Goal: Information Seeking & Learning: Learn about a topic

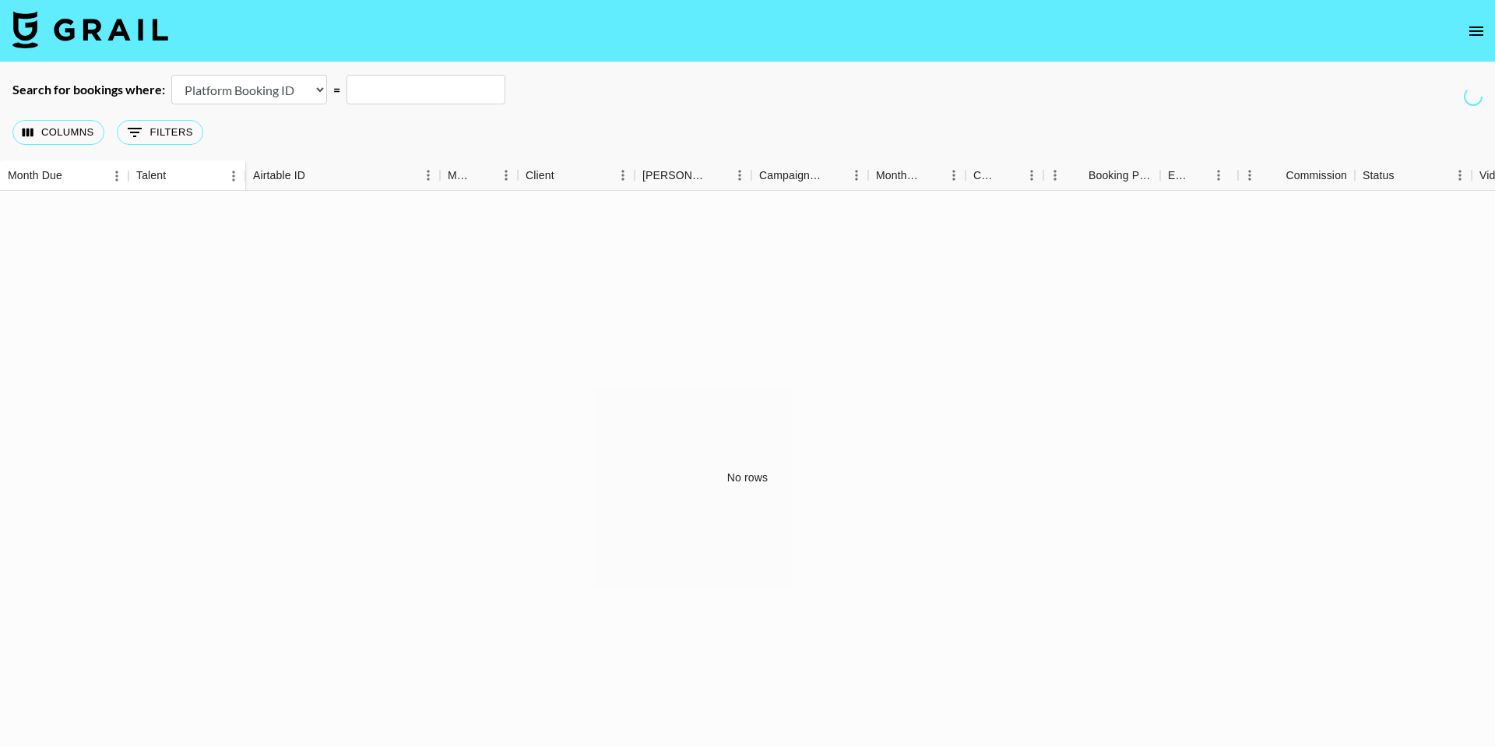
select select "id"
click at [1483, 23] on icon "open drawer" at bounding box center [1476, 31] width 19 height 19
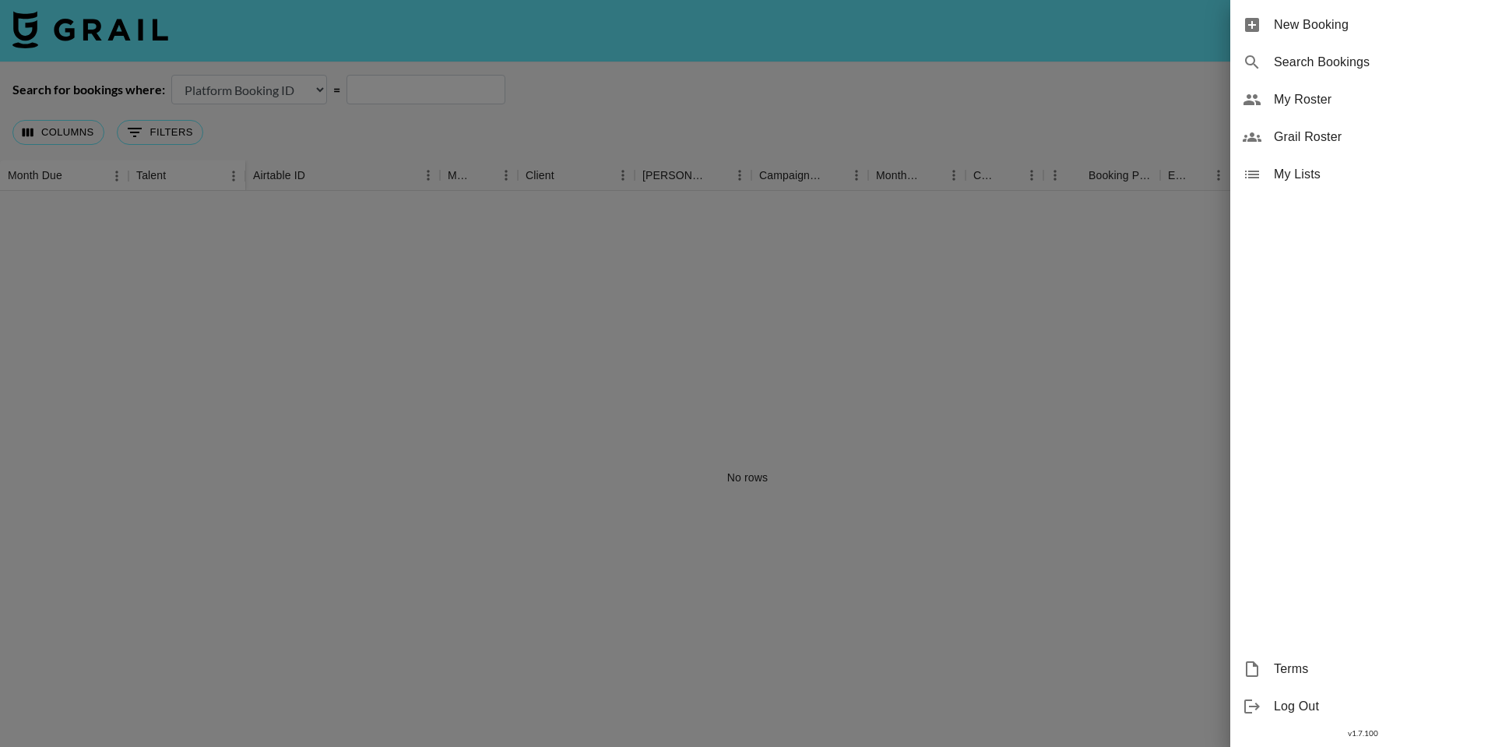
click at [1296, 115] on div "My Roster" at bounding box center [1362, 99] width 265 height 37
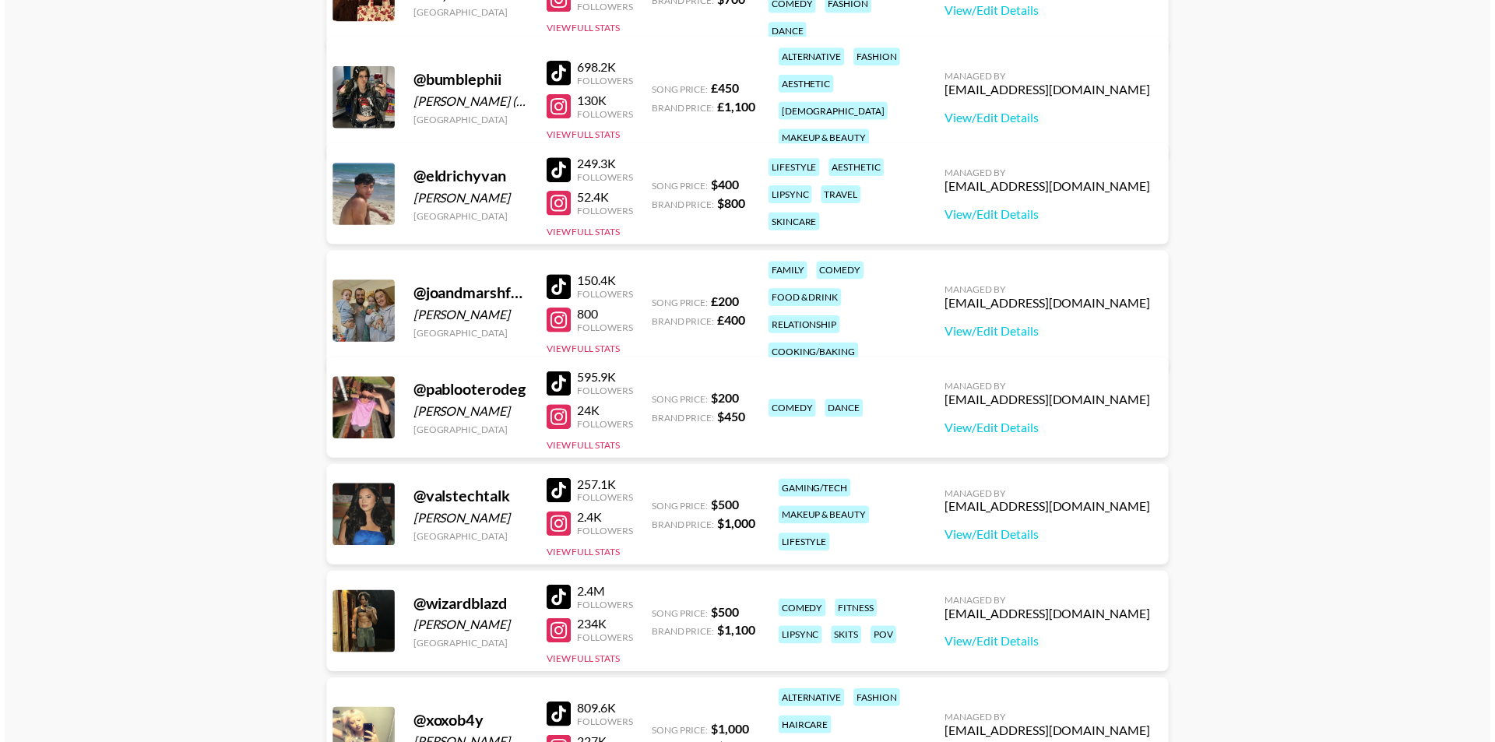
scroll to position [313, 0]
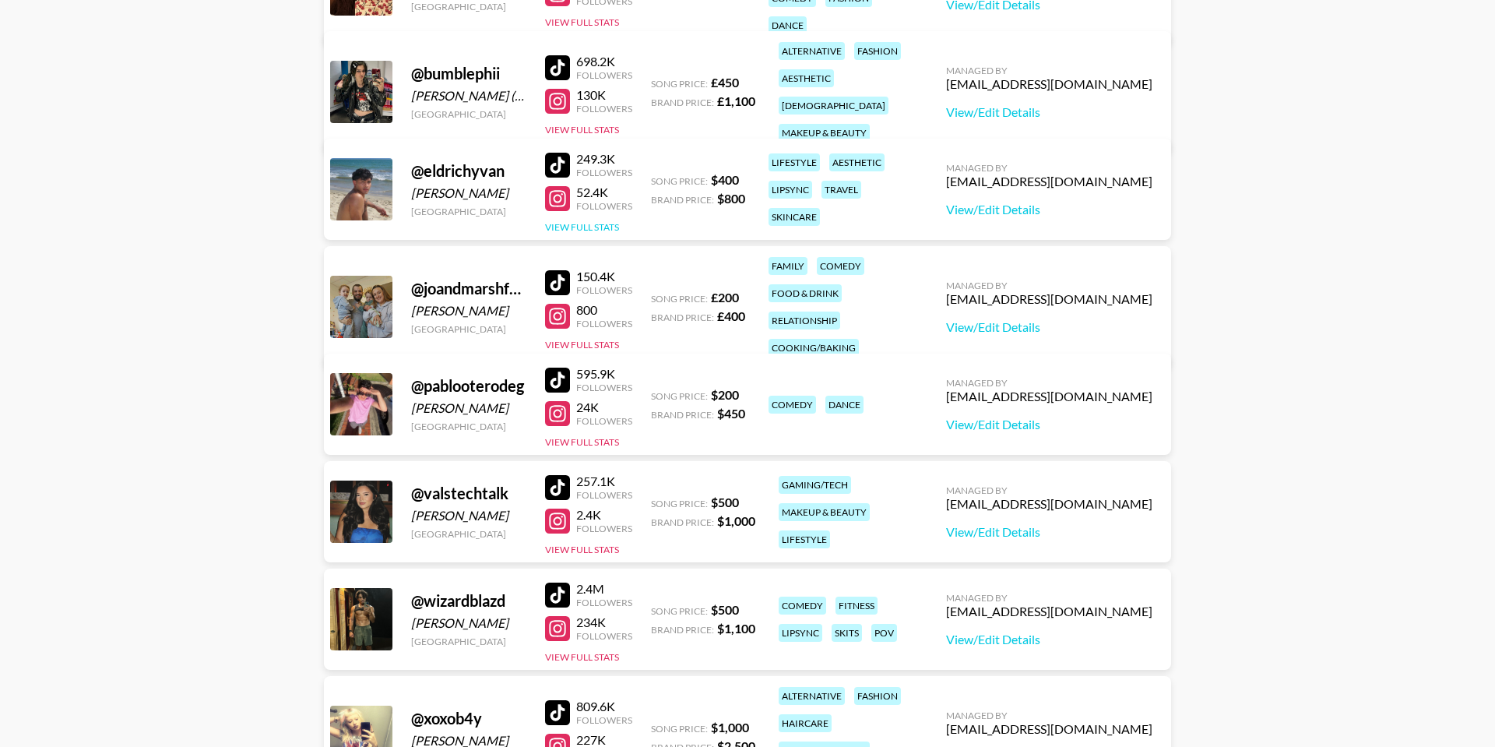
click at [586, 230] on button "View Full Stats" at bounding box center [582, 227] width 74 height 12
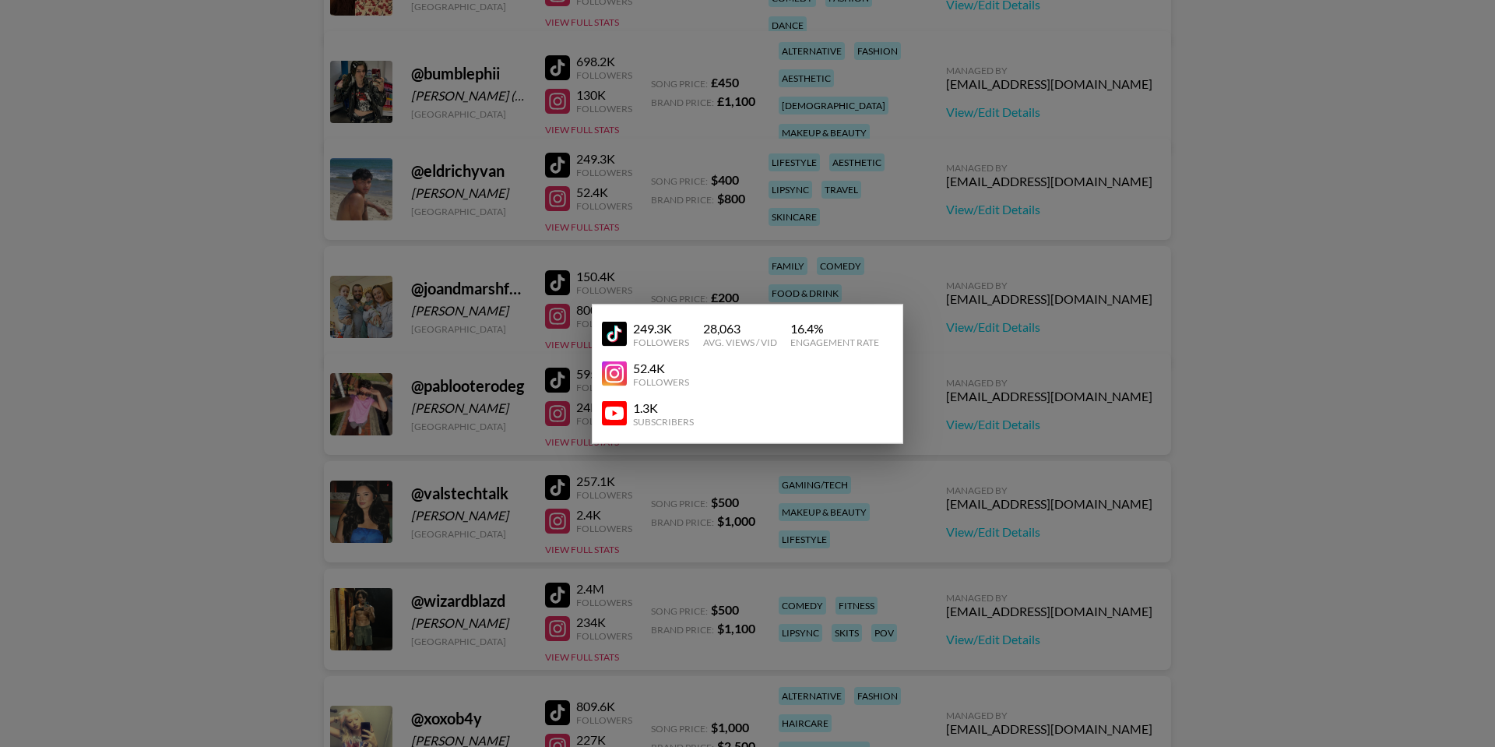
click at [642, 215] on div at bounding box center [747, 373] width 1495 height 747
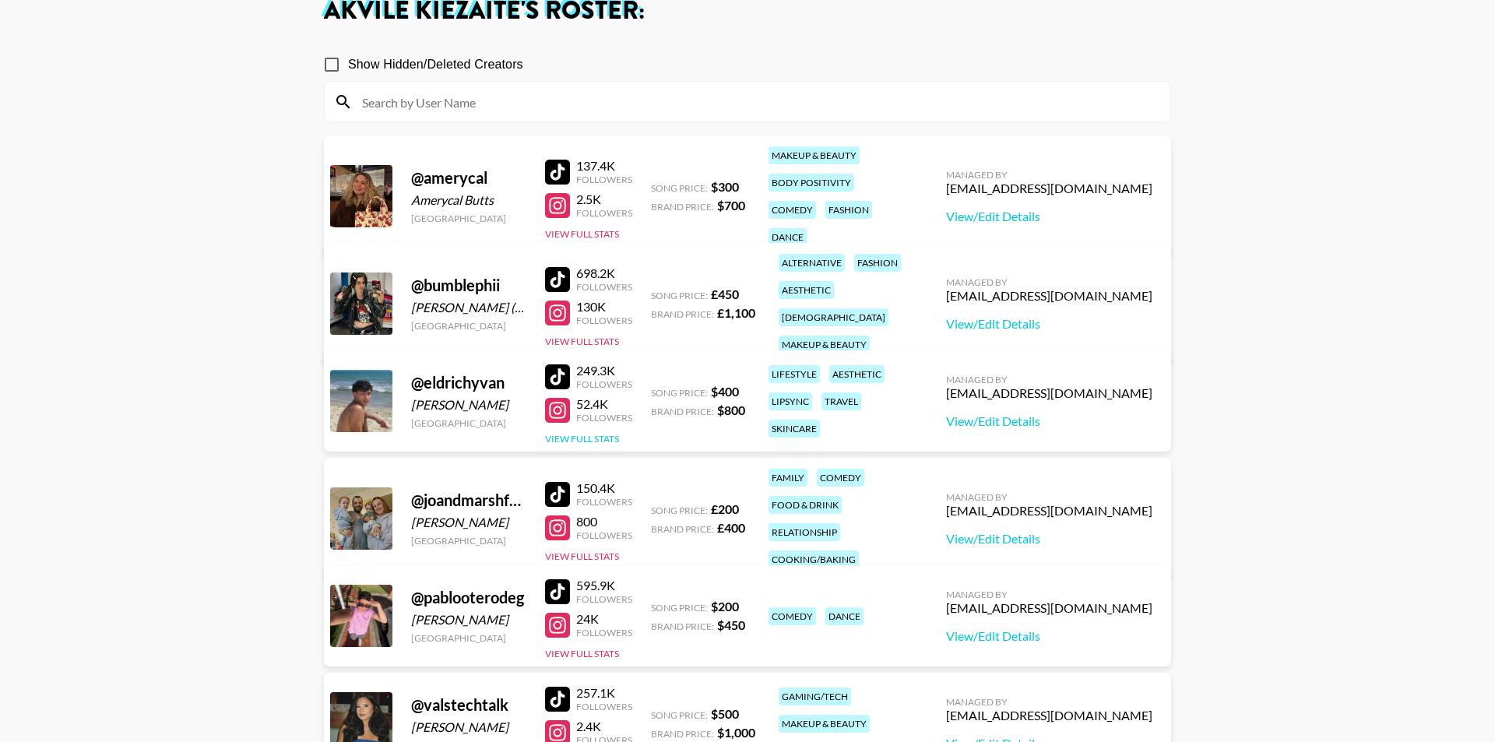
scroll to position [97, 0]
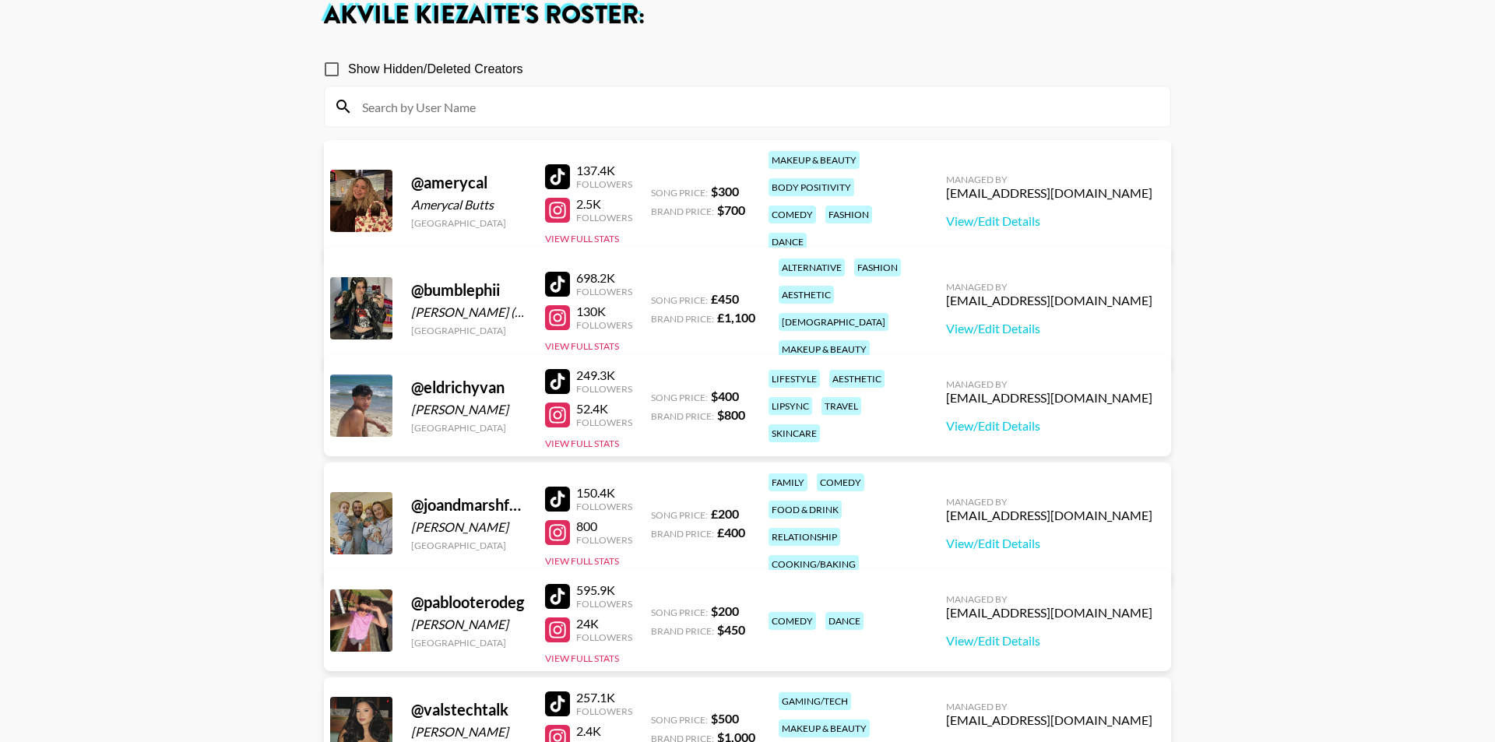
click at [607, 329] on div "698.2K Followers 130K Followers View Full Stats" at bounding box center [588, 308] width 87 height 89
click at [605, 340] on button "View Full Stats" at bounding box center [582, 346] width 74 height 12
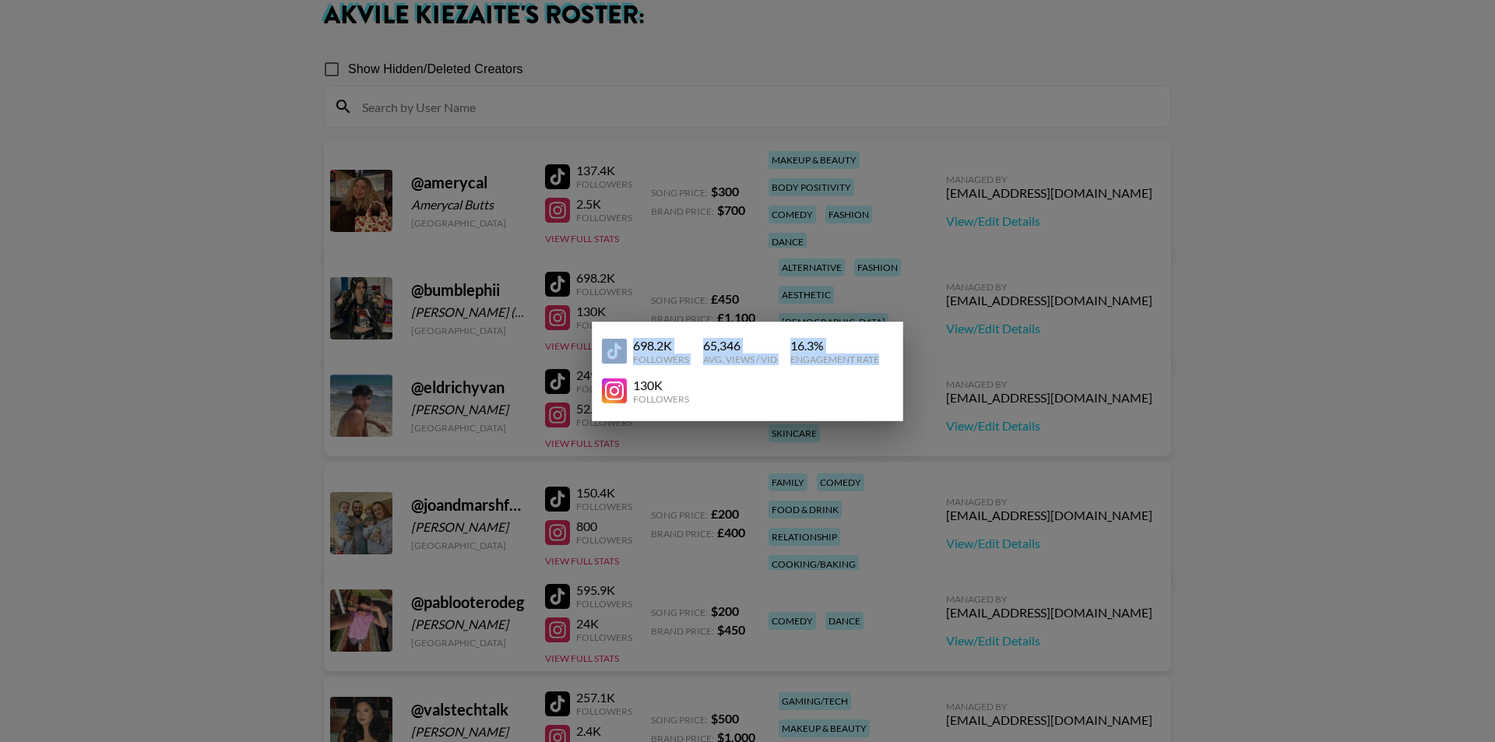
drag, startPoint x: 885, startPoint y: 361, endPoint x: 631, endPoint y: 343, distance: 254.5
click at [631, 343] on div "698.2K Followers 65,346 Avg. Views / Vid 16.3 % Engagement Rate" at bounding box center [747, 352] width 291 height 40
copy div "698.2K Followers 65,346 Avg. Views / Vid 16.3 % Engagement Rate"
click at [660, 287] on div at bounding box center [747, 371] width 1495 height 742
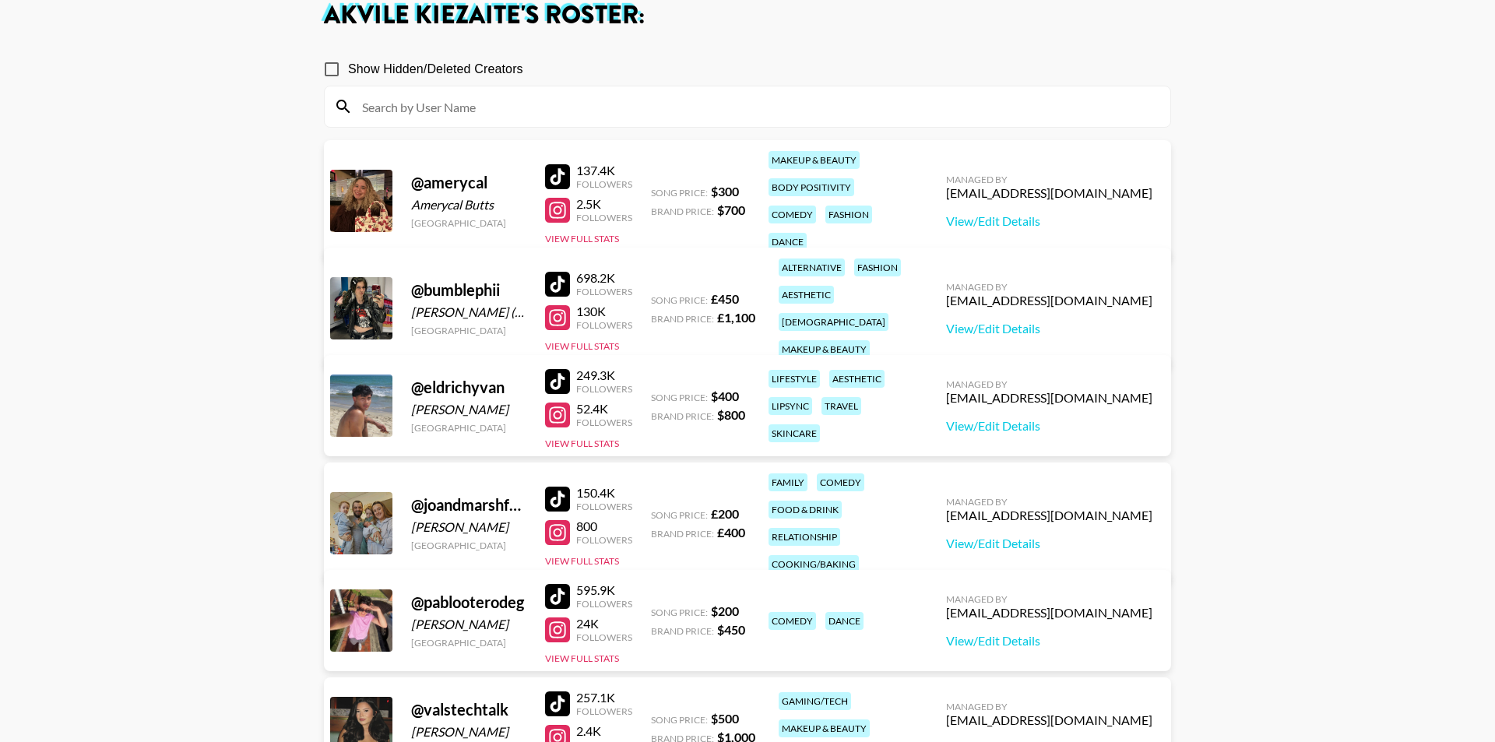
click at [558, 277] on div at bounding box center [557, 284] width 25 height 25
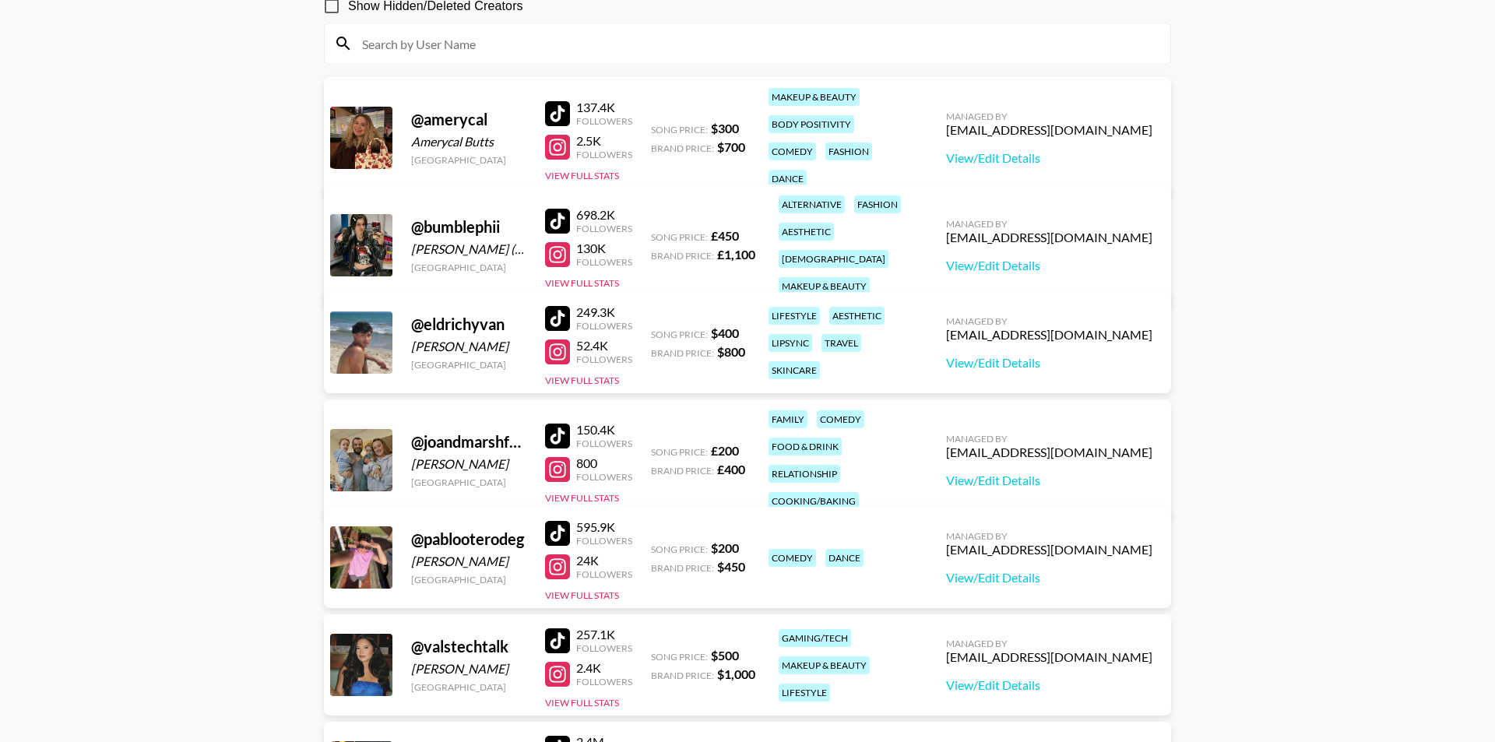
scroll to position [181, 0]
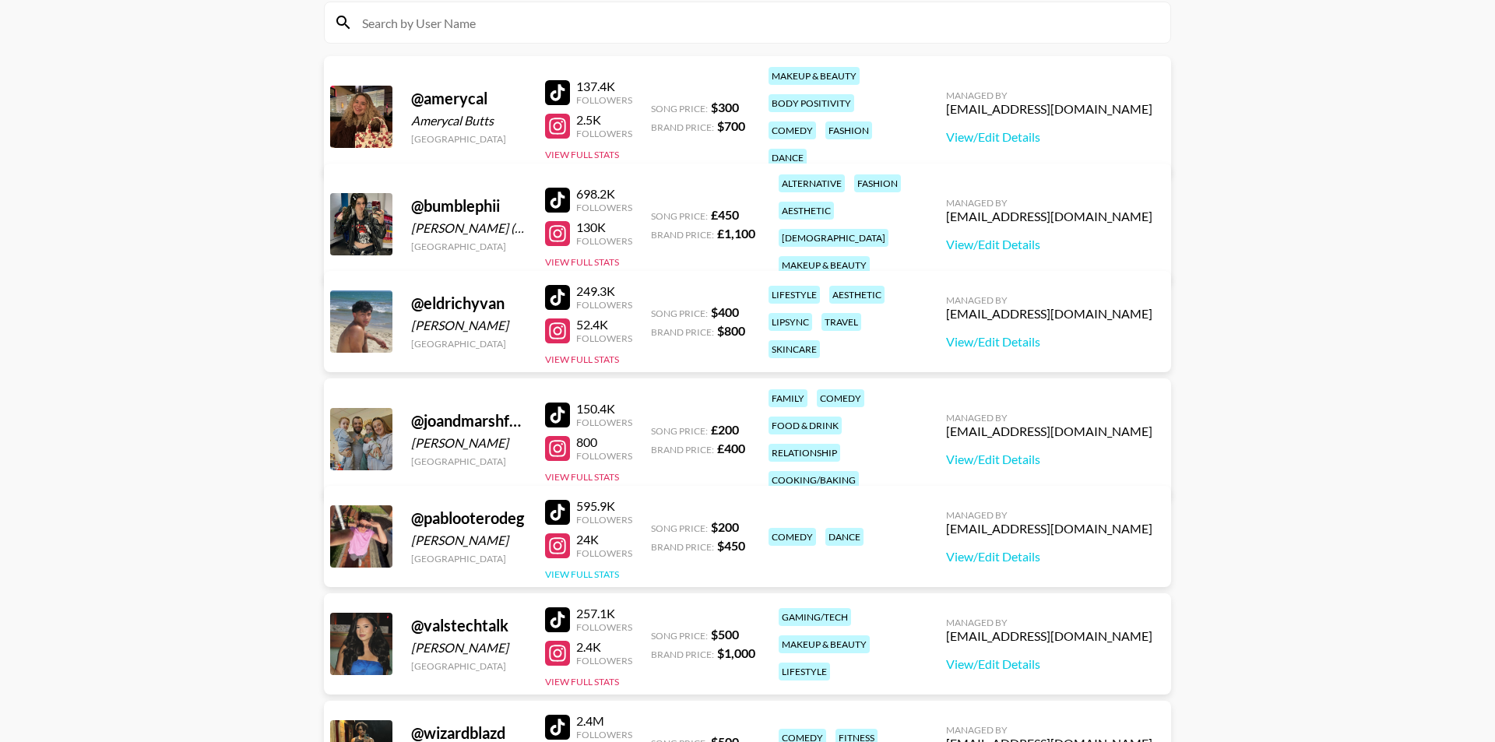
click at [593, 578] on button "View Full Stats" at bounding box center [582, 574] width 74 height 12
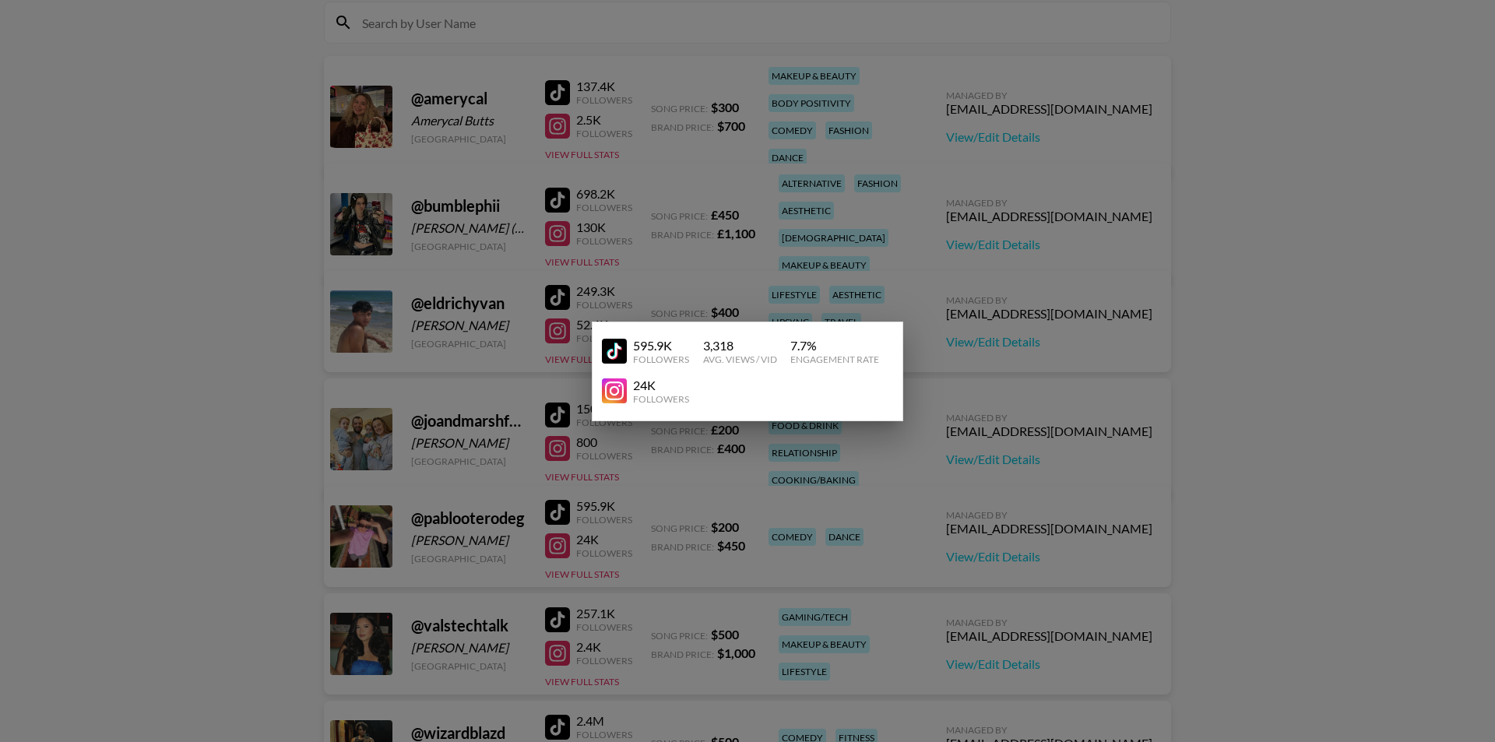
click at [619, 351] on img at bounding box center [614, 351] width 25 height 25
